Goal: Task Accomplishment & Management: Use online tool/utility

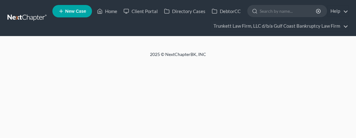
select select "0"
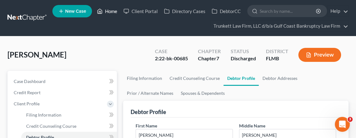
click at [109, 12] on link "Home" at bounding box center [107, 11] width 26 height 11
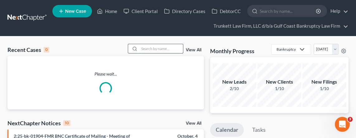
click at [170, 51] on input "search" at bounding box center [161, 48] width 44 height 9
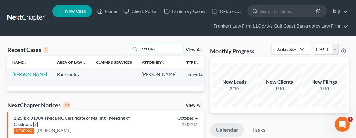
type input "BELTRA"
click at [16, 74] on link "[PERSON_NAME]" at bounding box center [29, 74] width 35 height 5
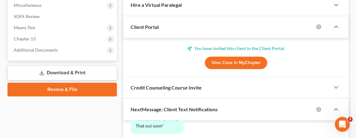
scroll to position [233, 0]
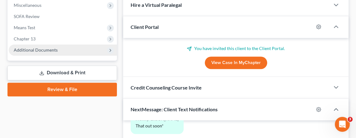
click at [44, 48] on span "Additional Documents" at bounding box center [36, 49] width 44 height 5
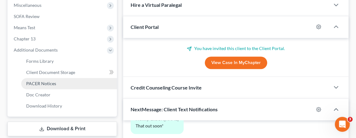
click at [49, 82] on span "PACER Notices" at bounding box center [41, 83] width 30 height 5
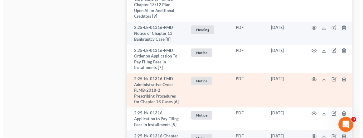
scroll to position [1373, 0]
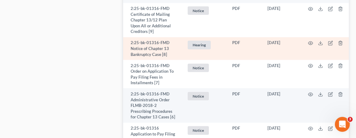
click at [305, 60] on td at bounding box center [326, 48] width 52 height 23
click at [308, 46] on icon "button" at bounding box center [310, 43] width 5 height 5
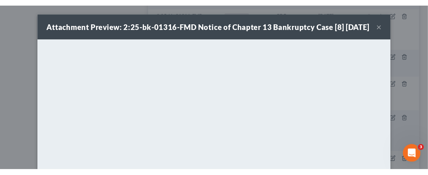
scroll to position [1059, 0]
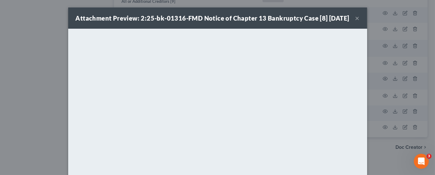
click at [355, 20] on button "×" at bounding box center [357, 17] width 4 height 7
